Goal: Task Accomplishment & Management: Use online tool/utility

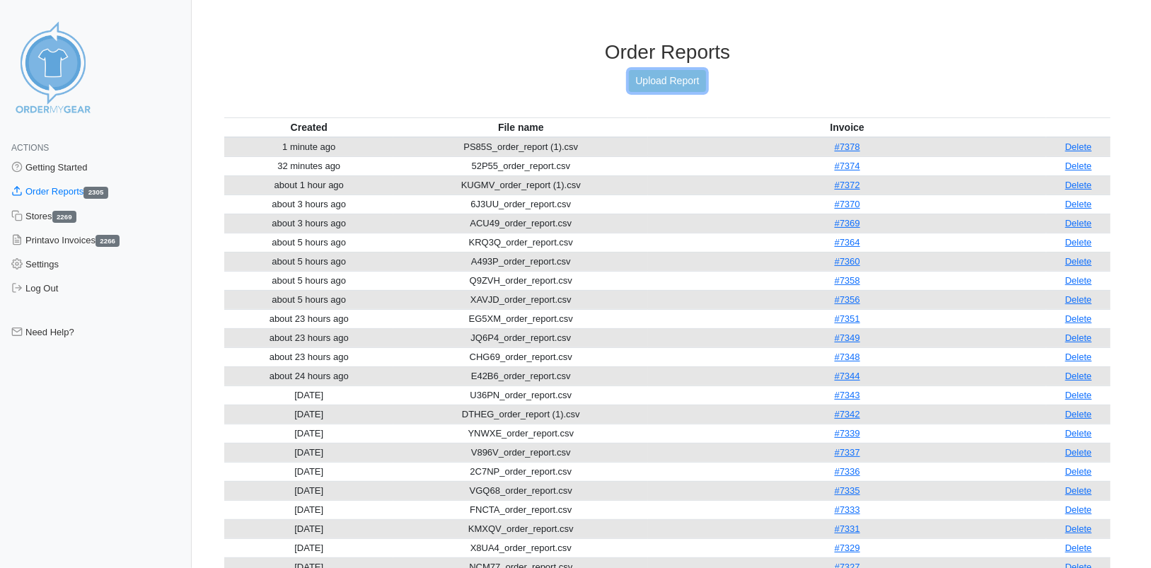
click at [674, 75] on link "Upload Report" at bounding box center [667, 81] width 76 height 22
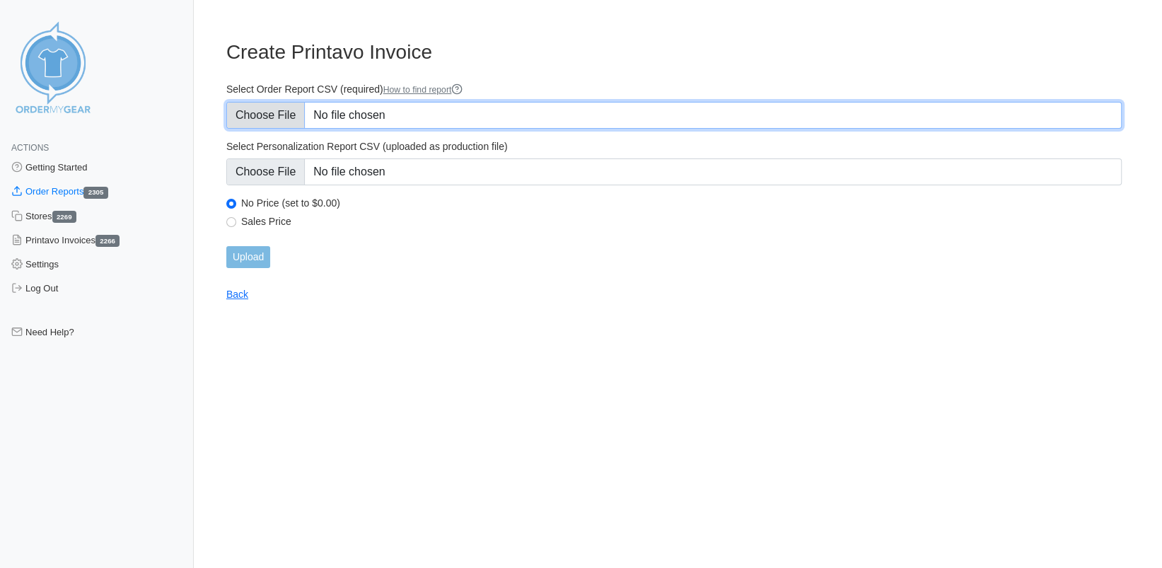
click at [262, 117] on input "Select Order Report CSV (required) How to find report" at bounding box center [674, 115] width 896 height 27
type input "C:\fakepath\Y532G_order_report (1).csv"
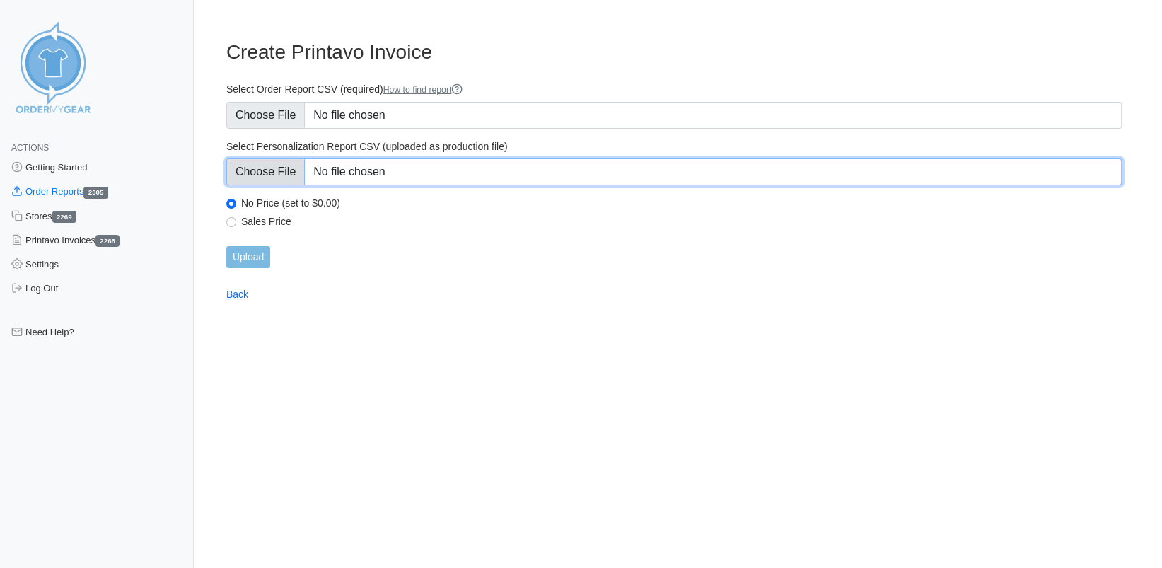
click at [265, 180] on input "Select Personalization Report CSV (uploaded as production file)" at bounding box center [674, 171] width 896 height 27
type input "C:\fakepath\Y532G_personalization_report.csv"
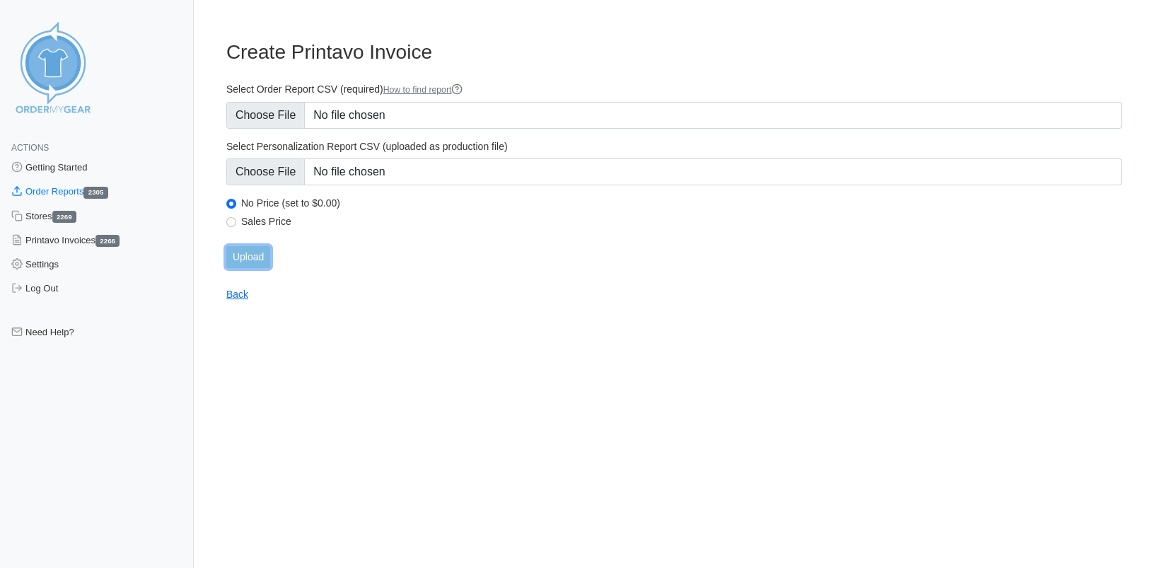
click at [257, 255] on input "Upload" at bounding box center [248, 257] width 44 height 22
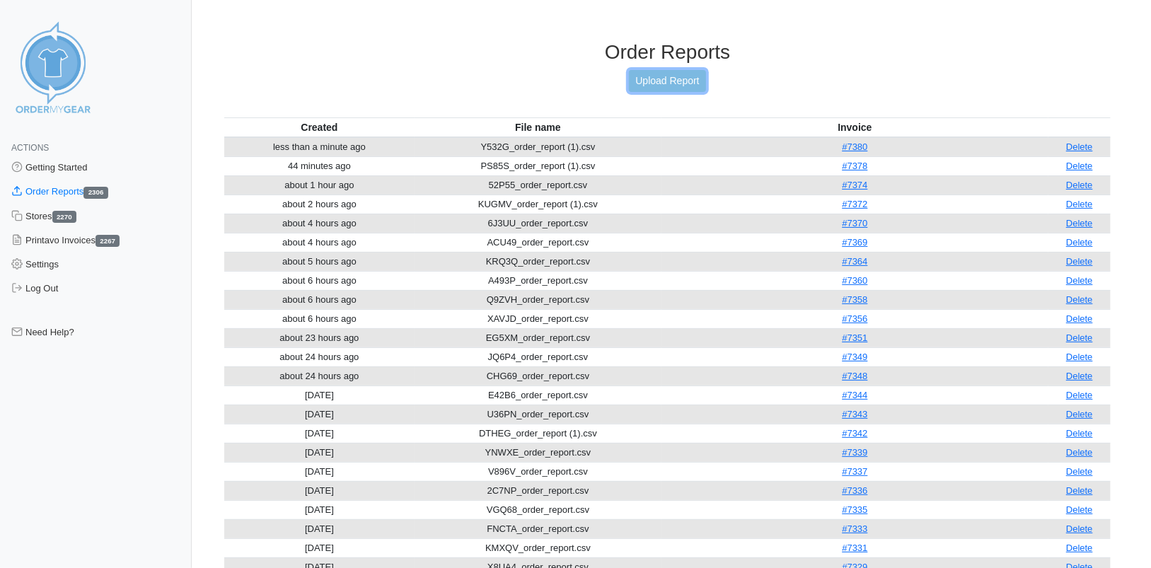
click at [667, 83] on link "Upload Report" at bounding box center [667, 81] width 76 height 22
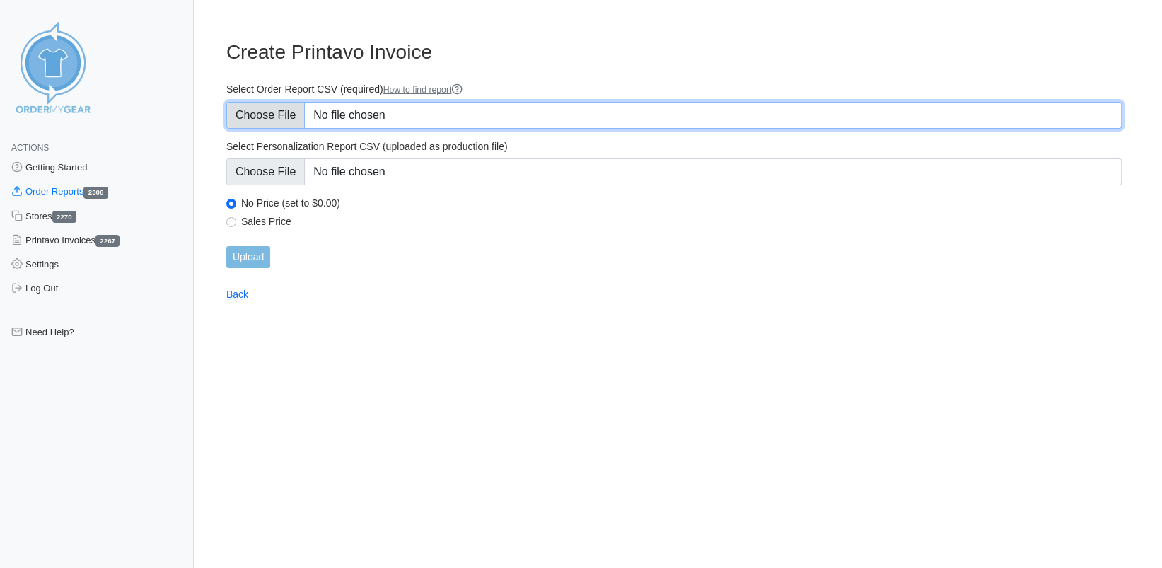
click at [263, 117] on input "Select Order Report CSV (required) How to find report" at bounding box center [674, 115] width 896 height 27
type input "C:\fakepath\GQMFQ_order_report.csv"
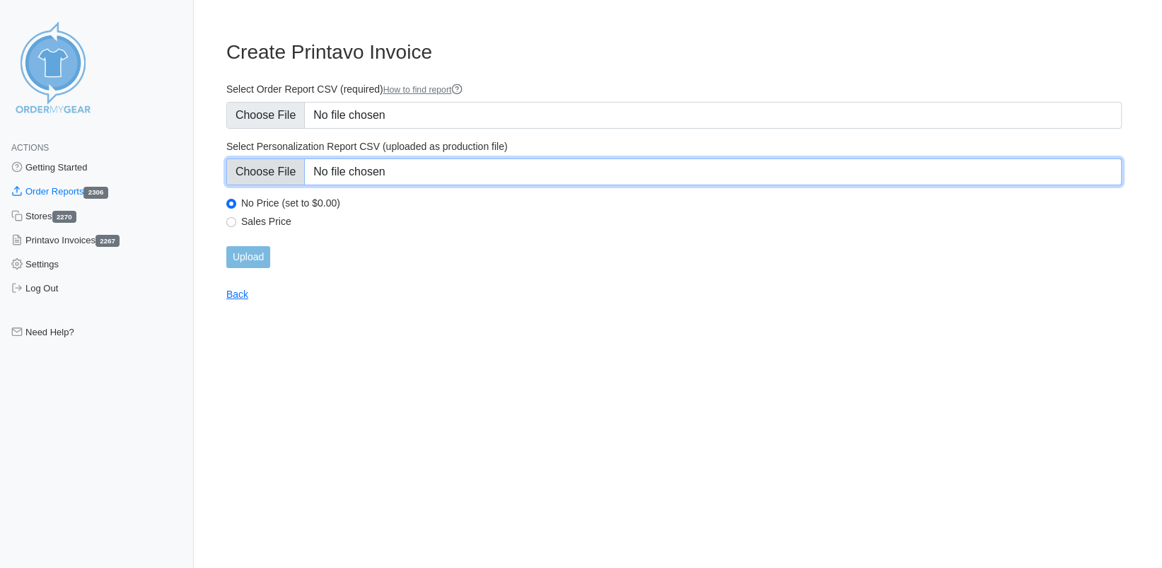
click at [260, 171] on input "Select Personalization Report CSV (uploaded as production file)" at bounding box center [674, 171] width 896 height 27
type input "C:\fakepath\GQMFQ_personalization_report.csv"
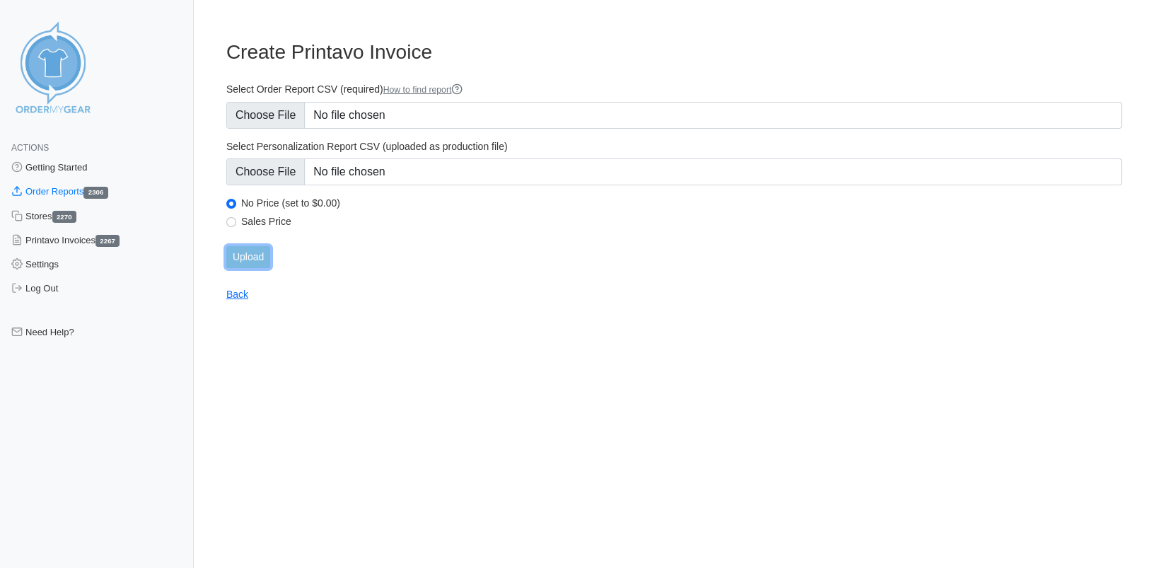
click at [261, 248] on input "Upload" at bounding box center [248, 257] width 44 height 22
